Goal: Task Accomplishment & Management: Manage account settings

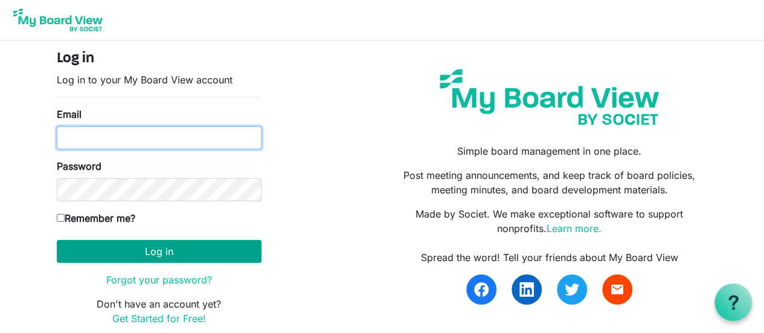
type input "alisonlynneb@gmail.com"
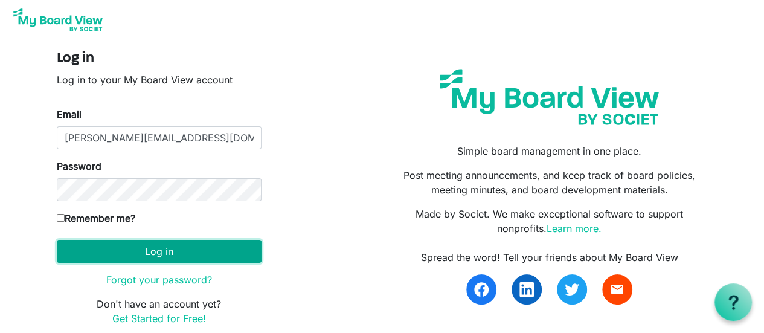
click at [157, 260] on button "Log in" at bounding box center [159, 251] width 205 height 23
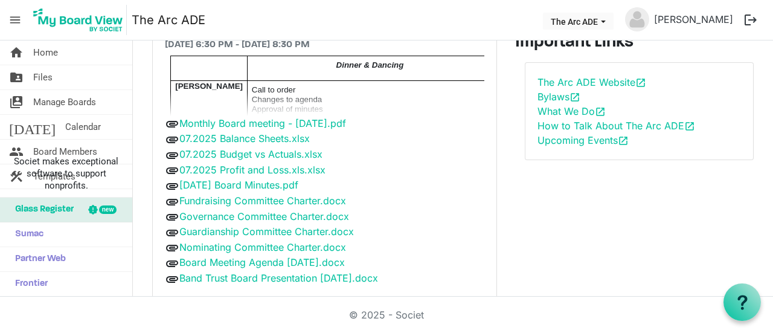
scroll to position [112, 0]
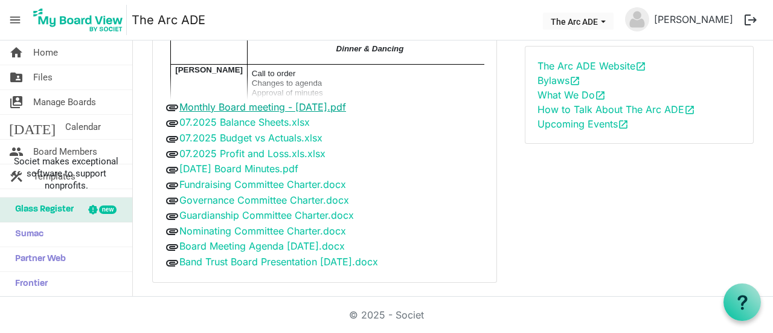
click at [346, 107] on link "Monthly Board meeting - [DATE].pdf" at bounding box center [262, 107] width 167 height 12
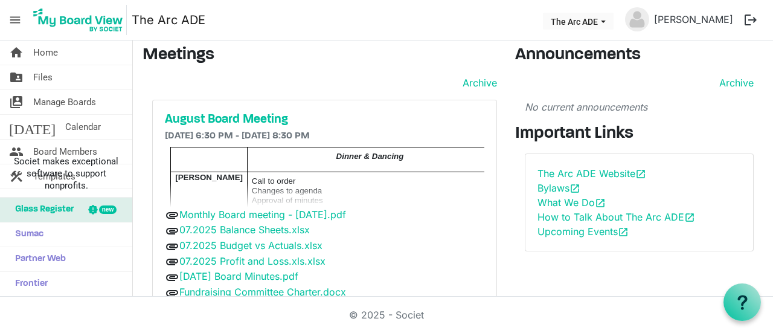
scroll to position [0, 0]
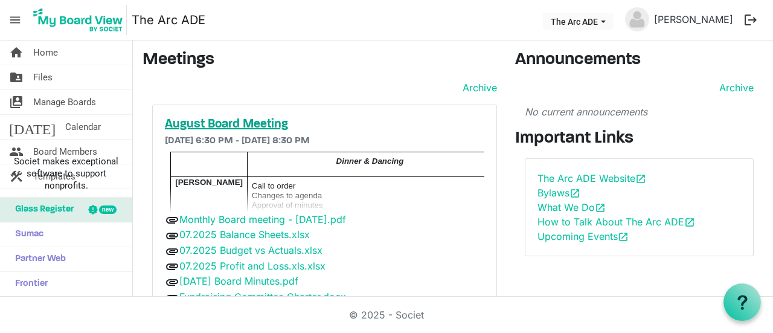
click at [258, 119] on h5 "August Board Meeting" at bounding box center [324, 124] width 319 height 14
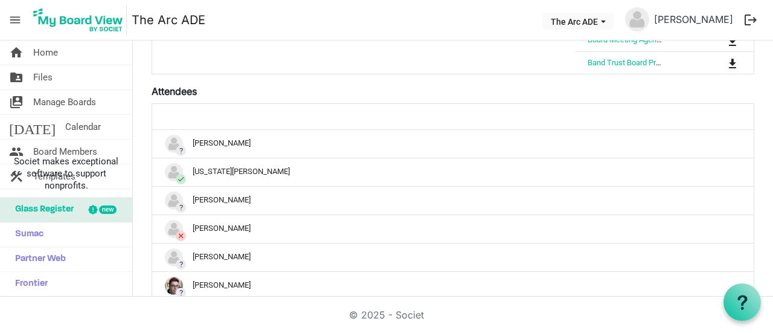
scroll to position [525, 0]
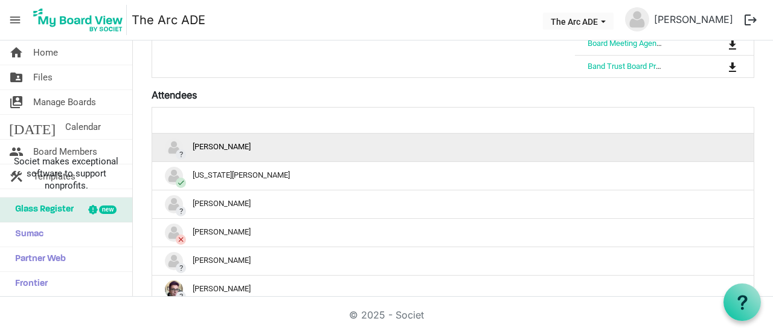
click at [241, 138] on div "? [PERSON_NAME]" at bounding box center [453, 147] width 576 height 18
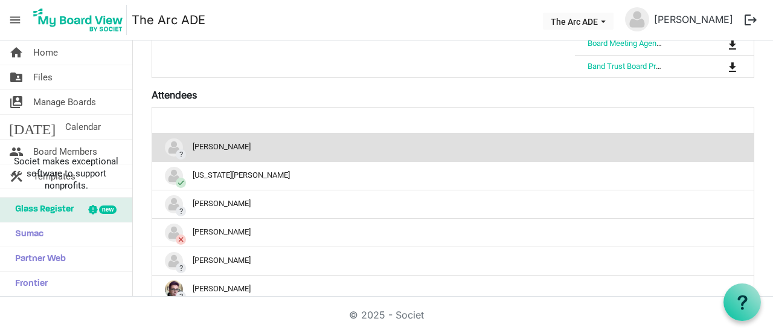
click at [208, 144] on div "? [PERSON_NAME]" at bounding box center [453, 147] width 576 height 18
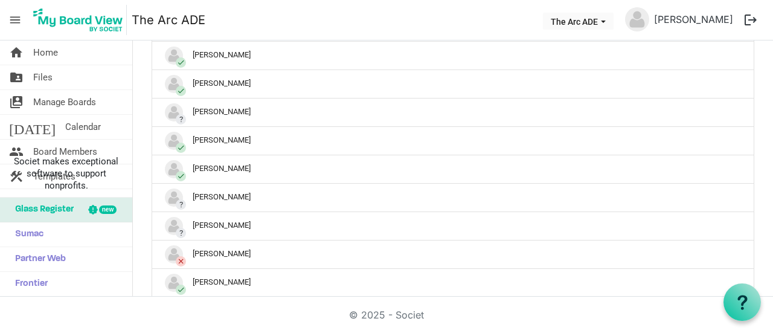
scroll to position [854, 0]
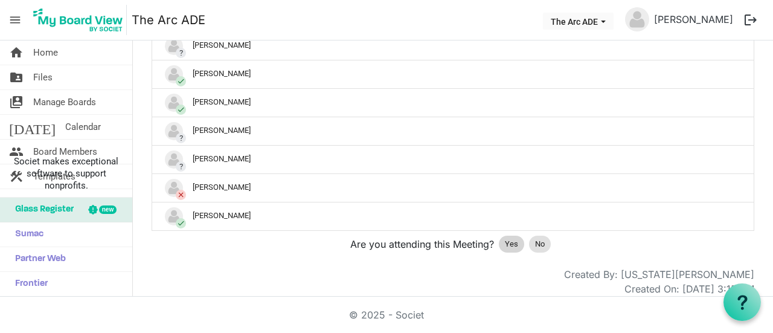
click at [505, 238] on span "Yes" at bounding box center [511, 244] width 13 height 12
